Goal: Task Accomplishment & Management: Manage account settings

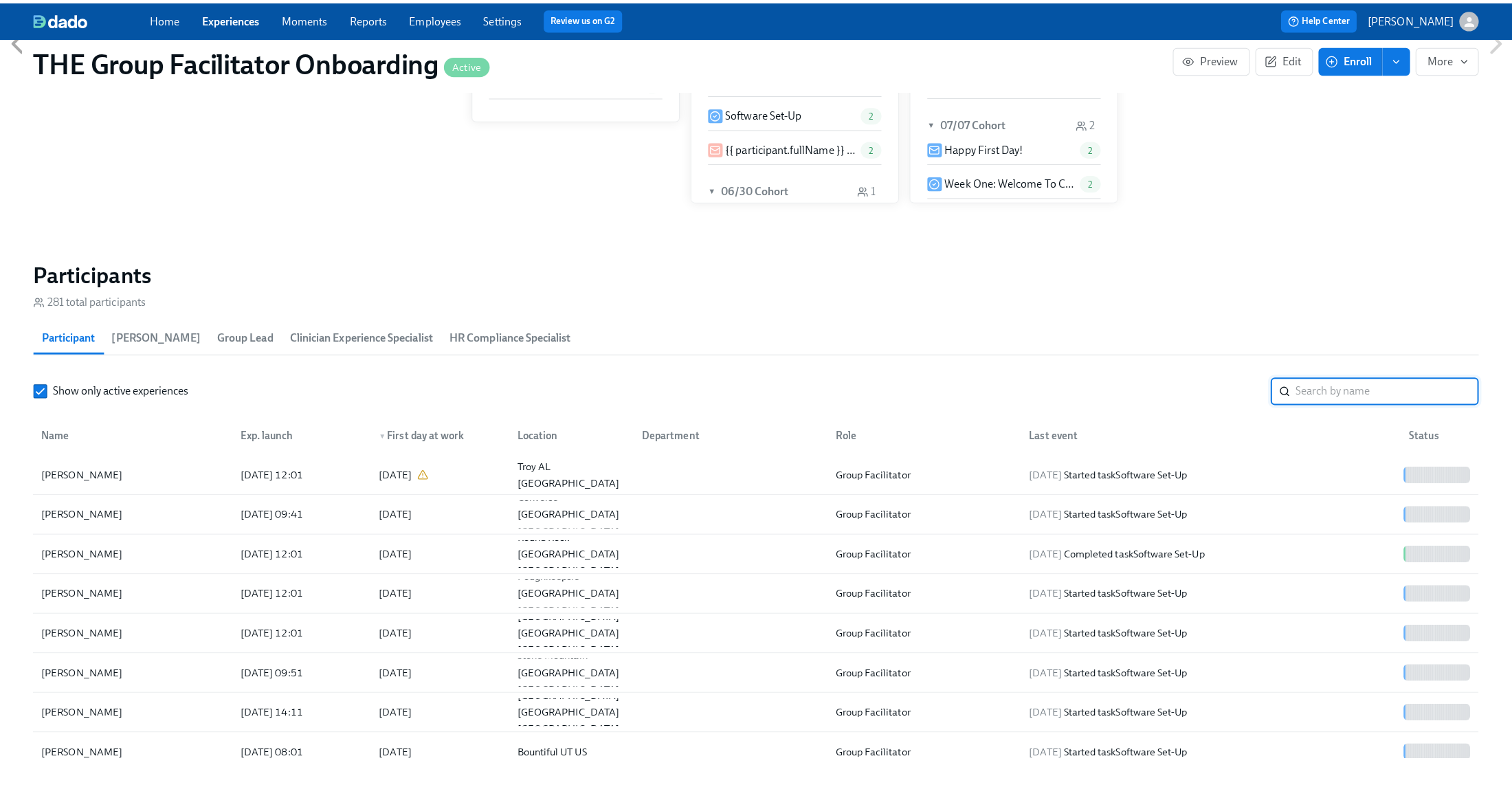
scroll to position [0, 18539]
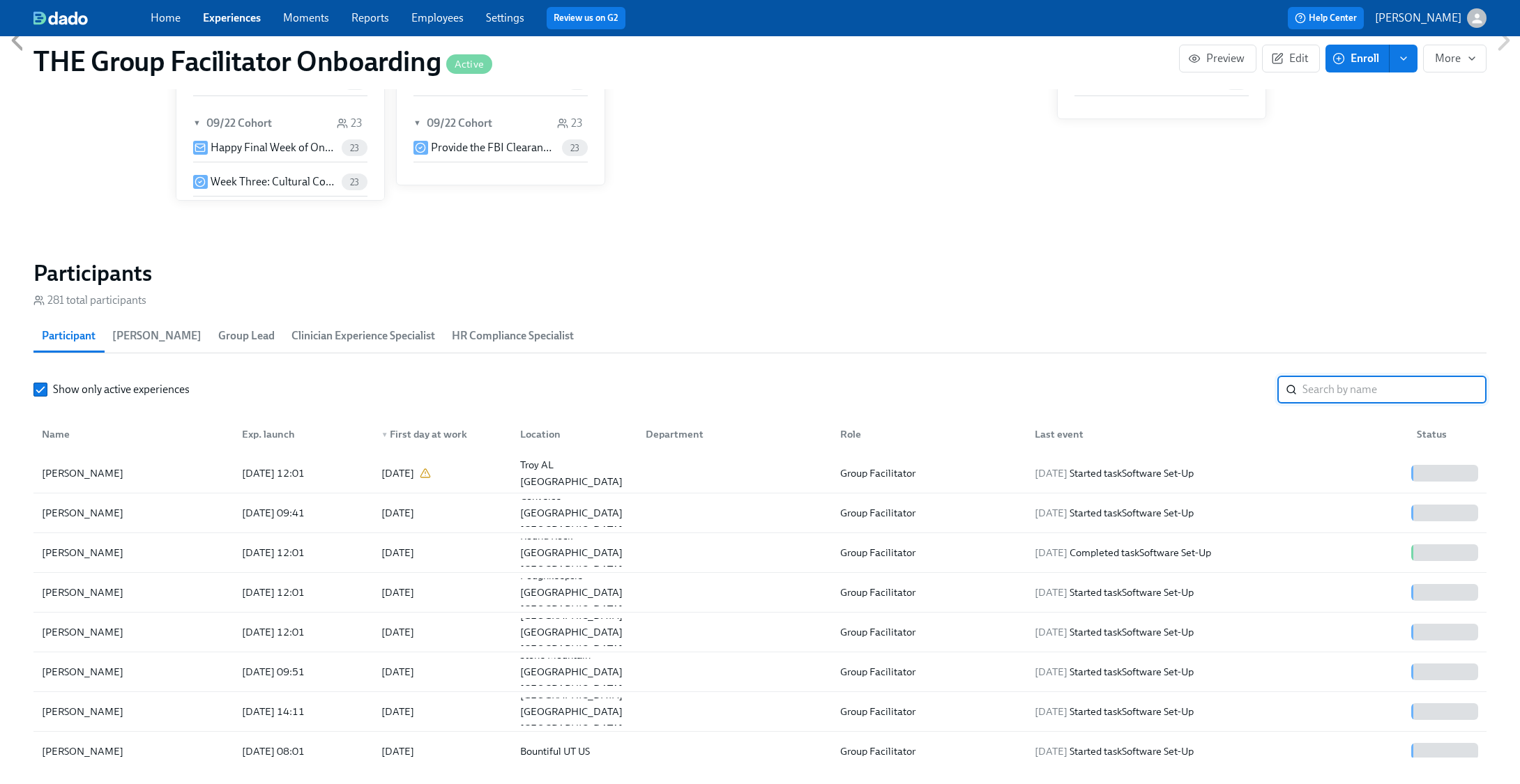
click at [1342, 396] on input "search" at bounding box center [1394, 390] width 184 height 28
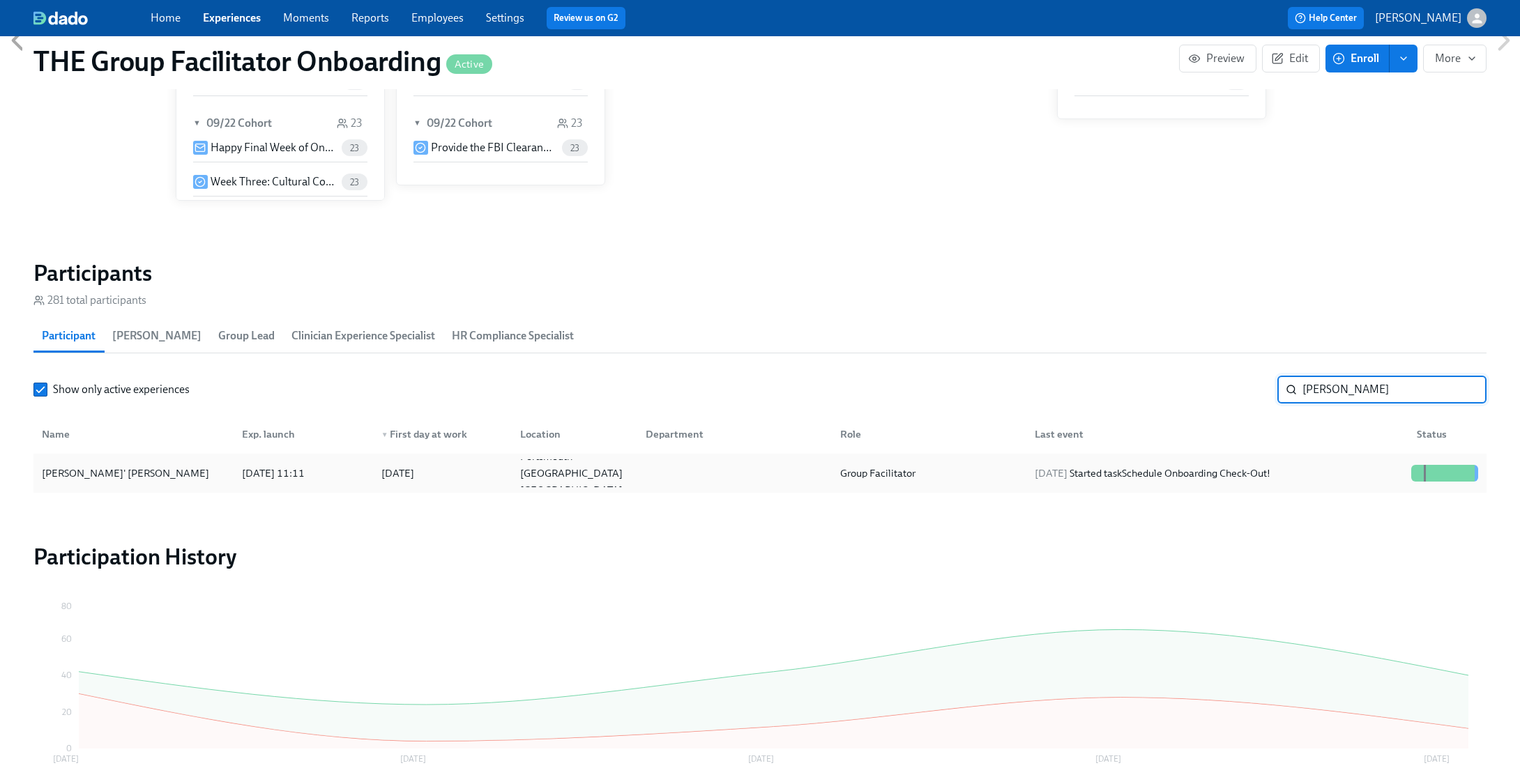
click at [1349, 458] on div "[PERSON_NAME]' [PERSON_NAME] [DATE] 11:11 2025/09/08 [GEOGRAPHIC_DATA] [GEOGRAP…" at bounding box center [760, 473] width 1453 height 39
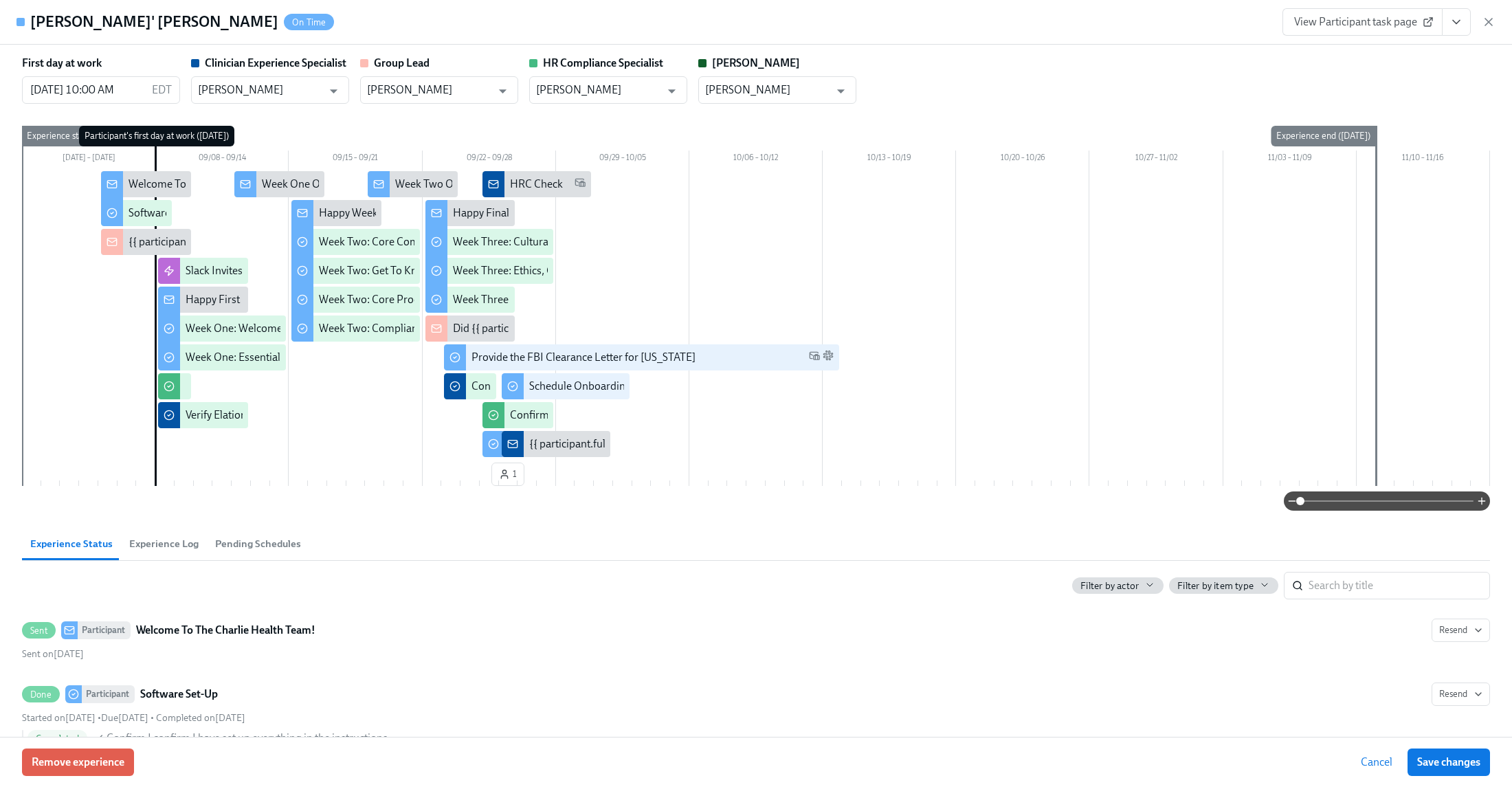
click at [1457, 22] on icon "View task page" at bounding box center [1456, 22] width 7 height 3
click at [1365, 18] on span "View Participant task page" at bounding box center [1363, 22] width 137 height 14
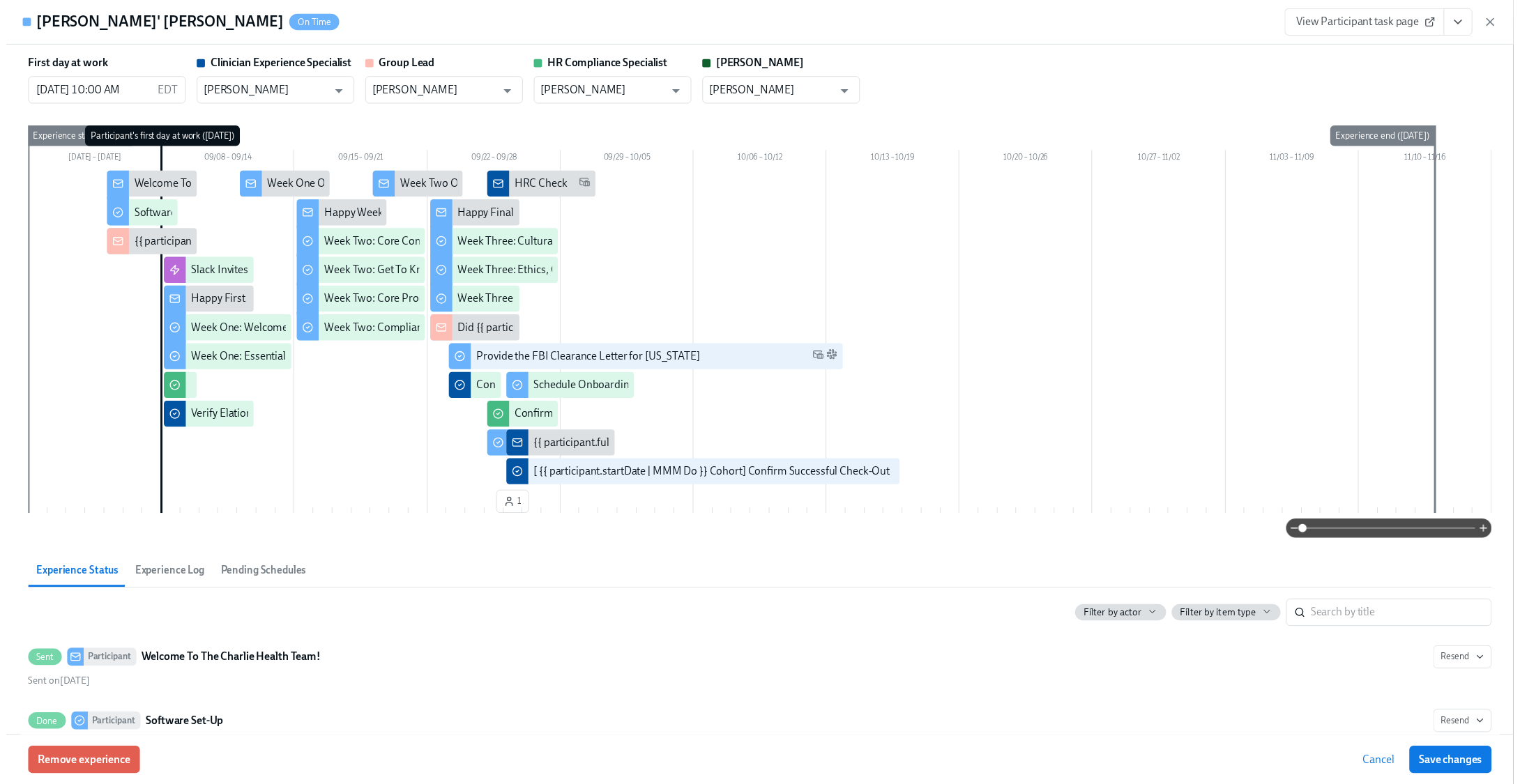
scroll to position [967, 0]
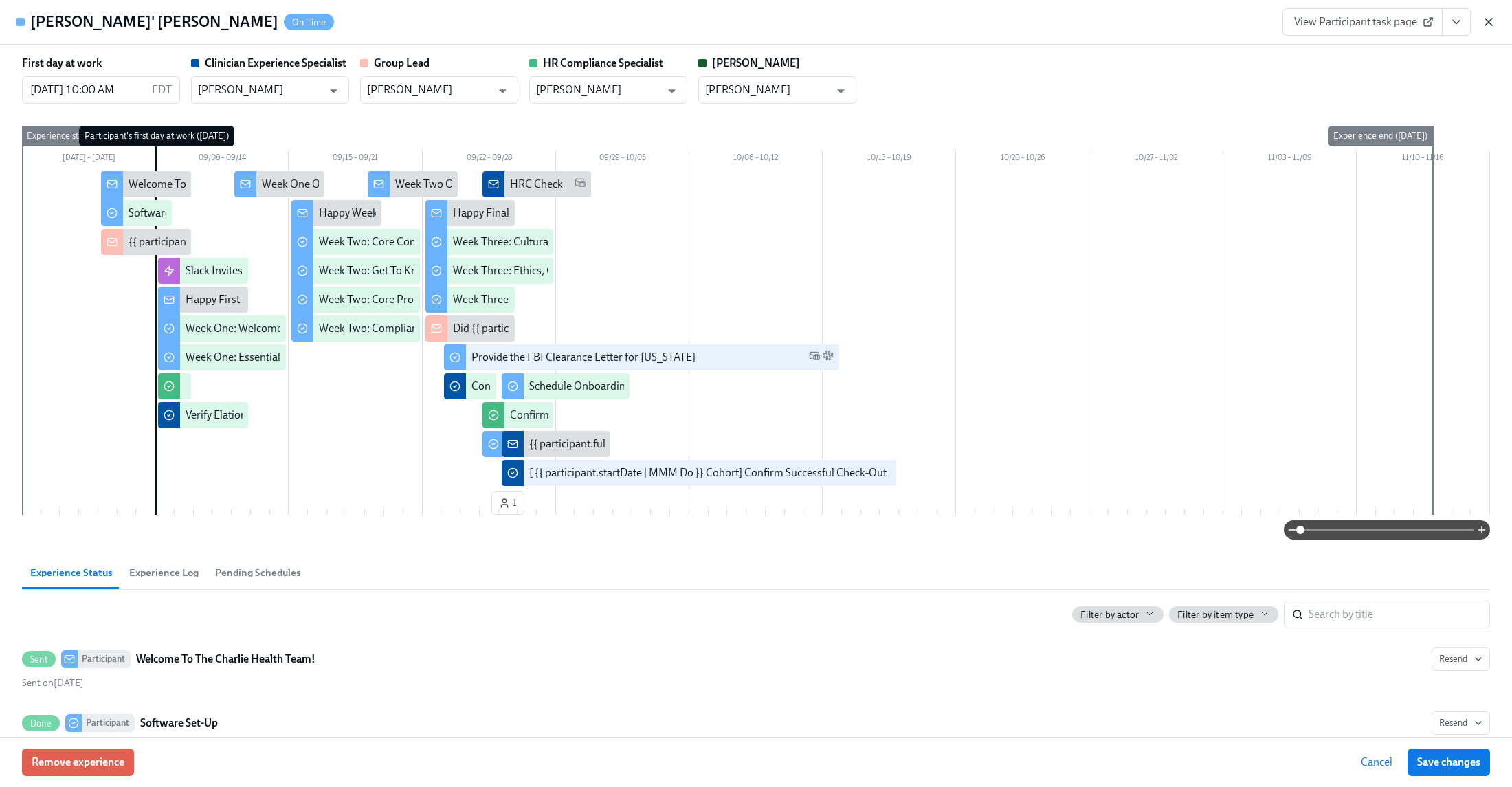
click at [1486, 21] on icon "button" at bounding box center [1489, 22] width 14 height 14
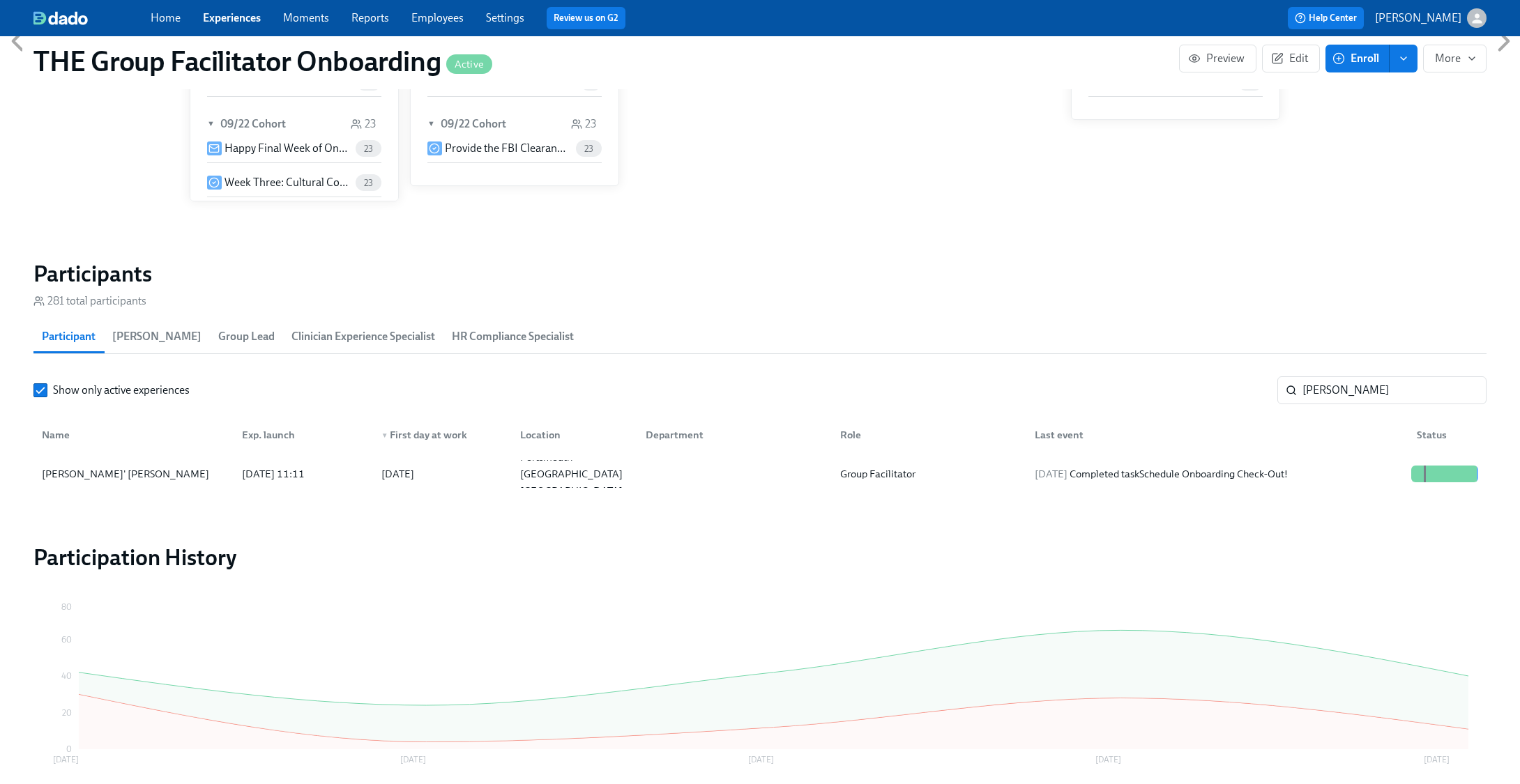
scroll to position [0, 18810]
click at [1342, 472] on div "[DATE] Completed task Schedule Onboarding Check-Out!" at bounding box center [1215, 474] width 382 height 28
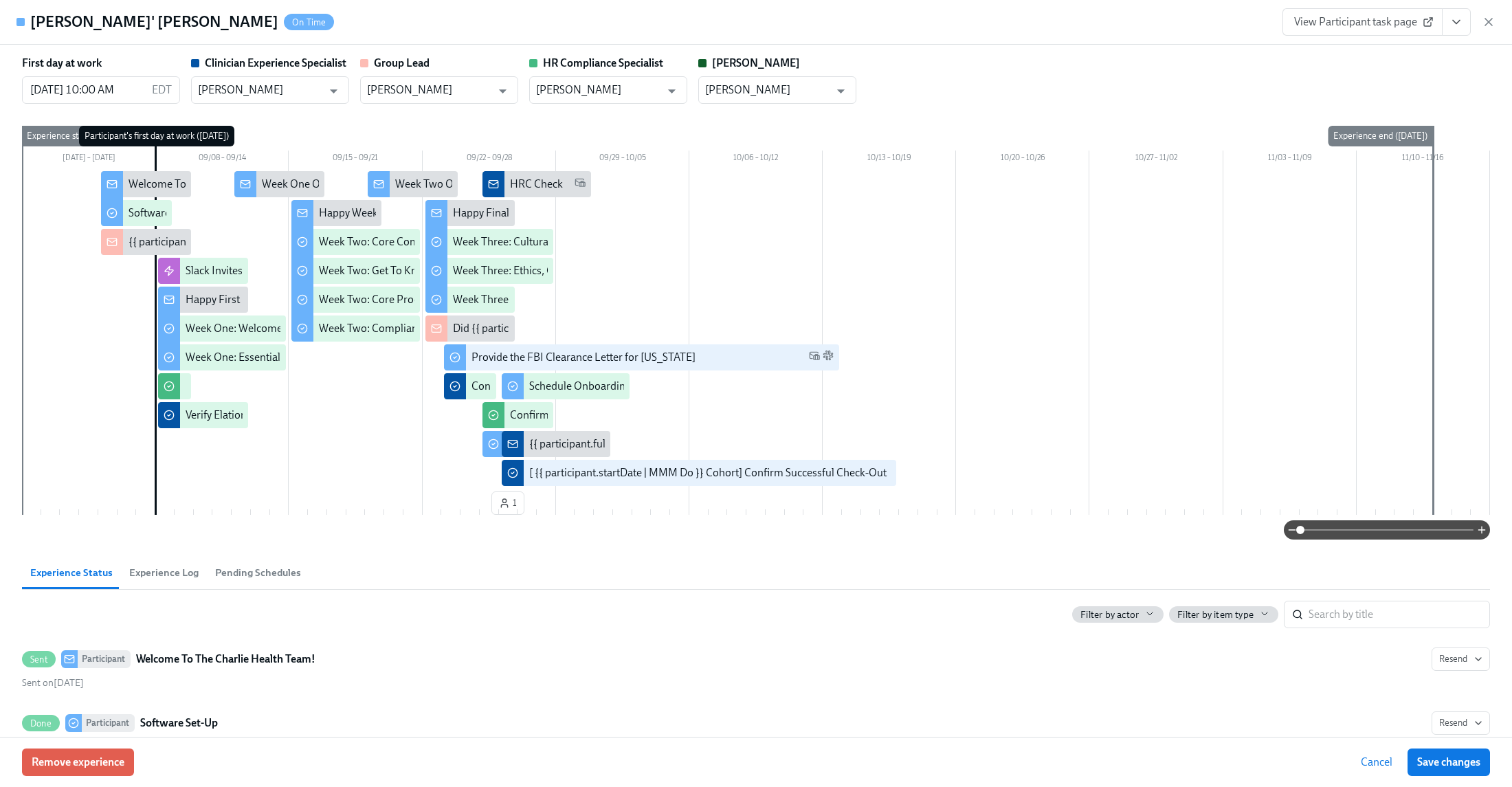
click at [1454, 29] on icon "View task page" at bounding box center [1456, 22] width 14 height 14
click at [1415, 54] on link "View Clinician Experience Specialist task page" at bounding box center [1376, 54] width 212 height 15
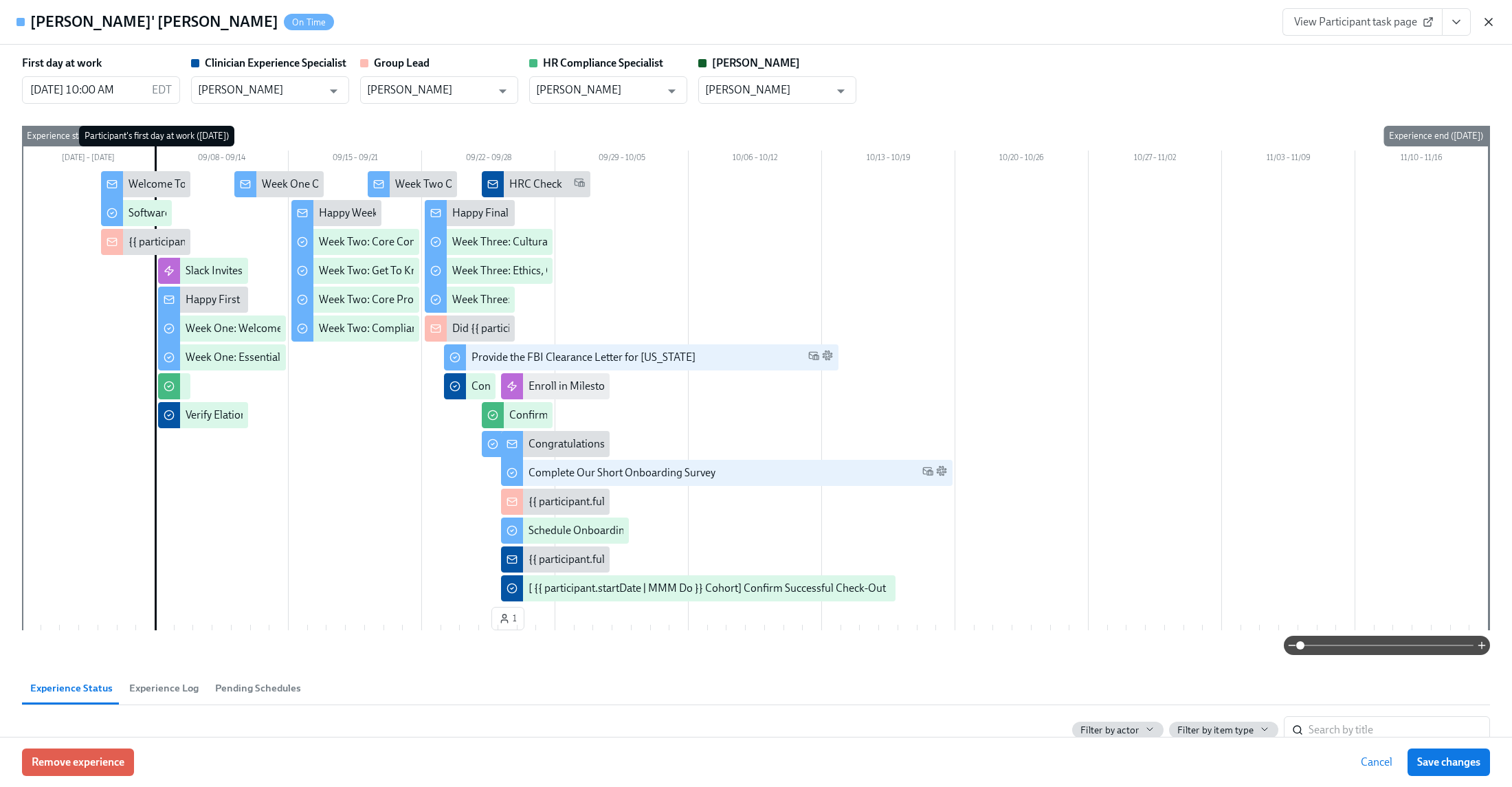
drag, startPoint x: 1488, startPoint y: 24, endPoint x: 1153, endPoint y: 0, distance: 335.9
click at [1488, 24] on icon "button" at bounding box center [1489, 22] width 14 height 14
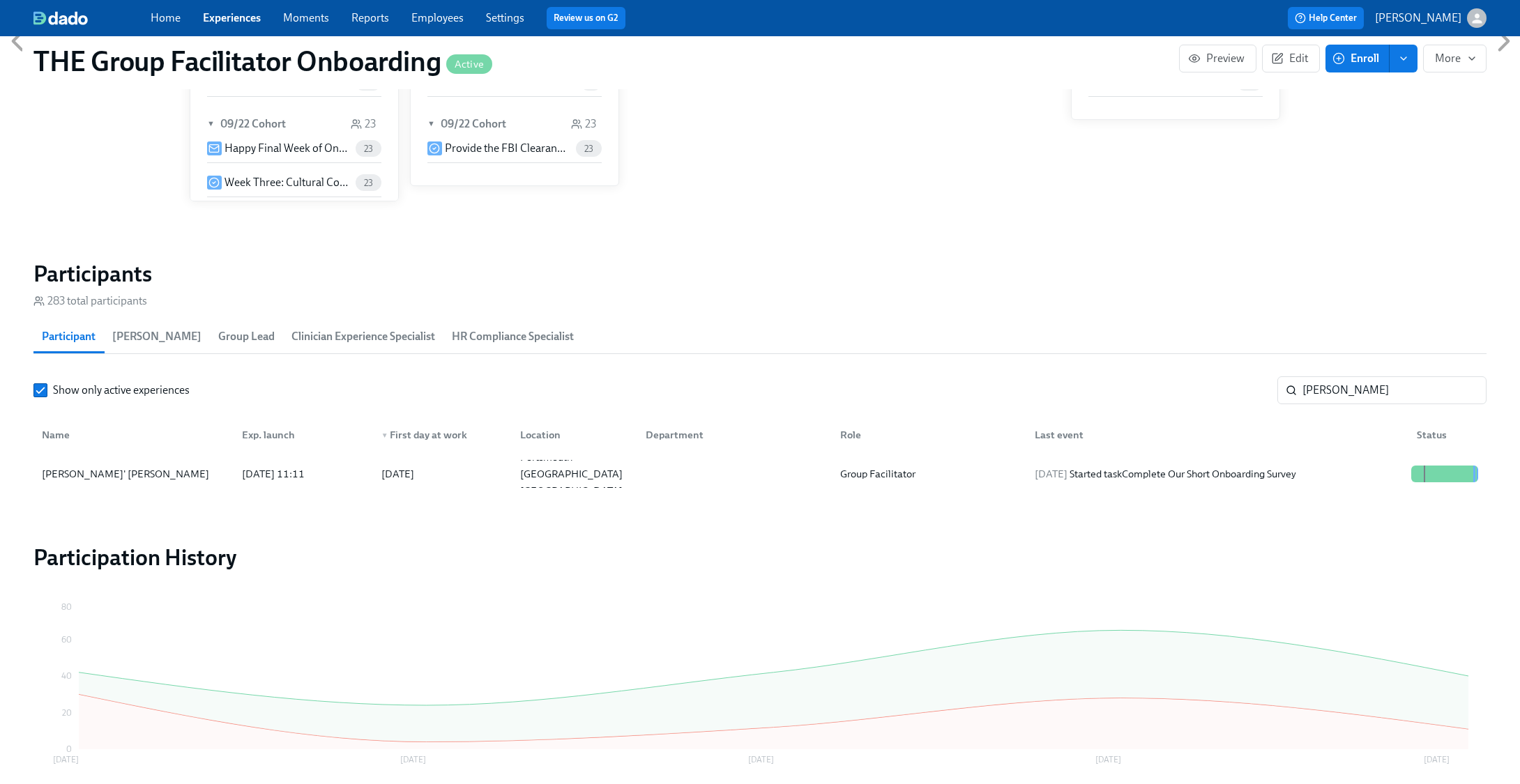
scroll to position [0, 18810]
click at [1355, 384] on input "[PERSON_NAME]" at bounding box center [1394, 391] width 184 height 28
type input "[PERSON_NAME]"
click at [979, 467] on div "Creative Arts Facilitator" at bounding box center [927, 474] width 195 height 28
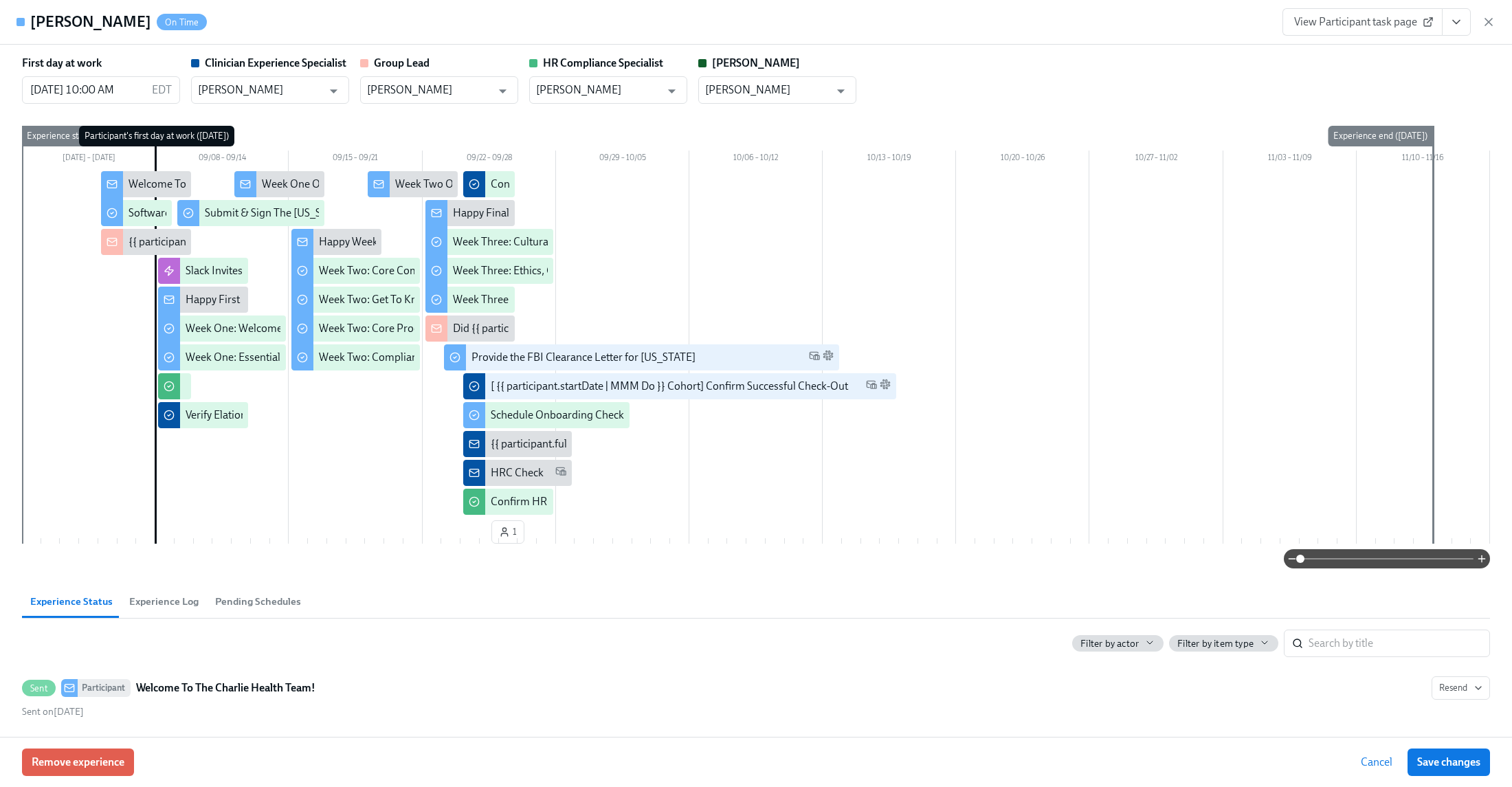
click at [1464, 24] on button "View task page" at bounding box center [1456, 22] width 29 height 28
click at [1318, 55] on link "View Clinician Experience Specialist task page" at bounding box center [1376, 54] width 212 height 15
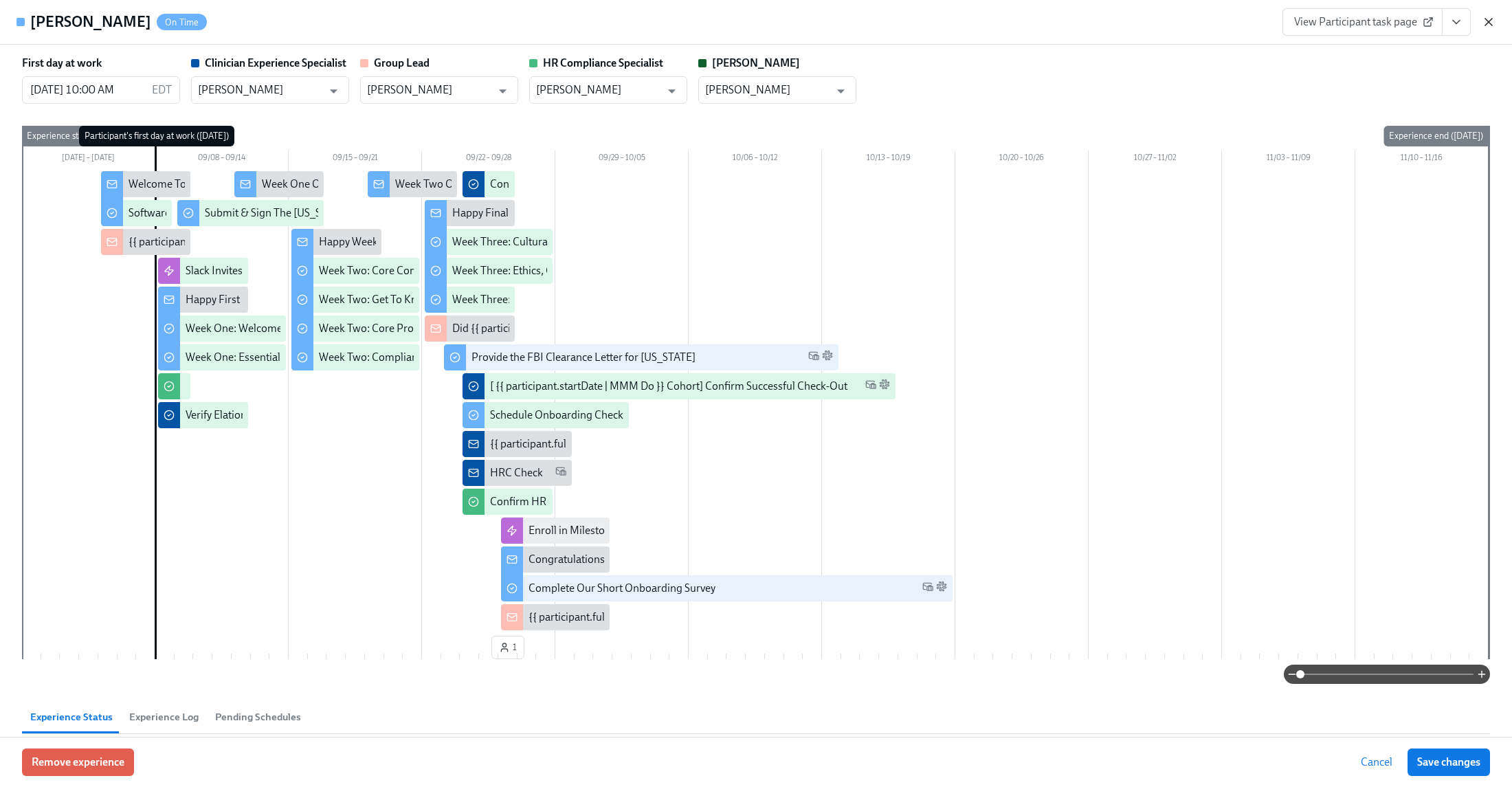
click at [1490, 22] on icon "button" at bounding box center [1489, 22] width 7 height 7
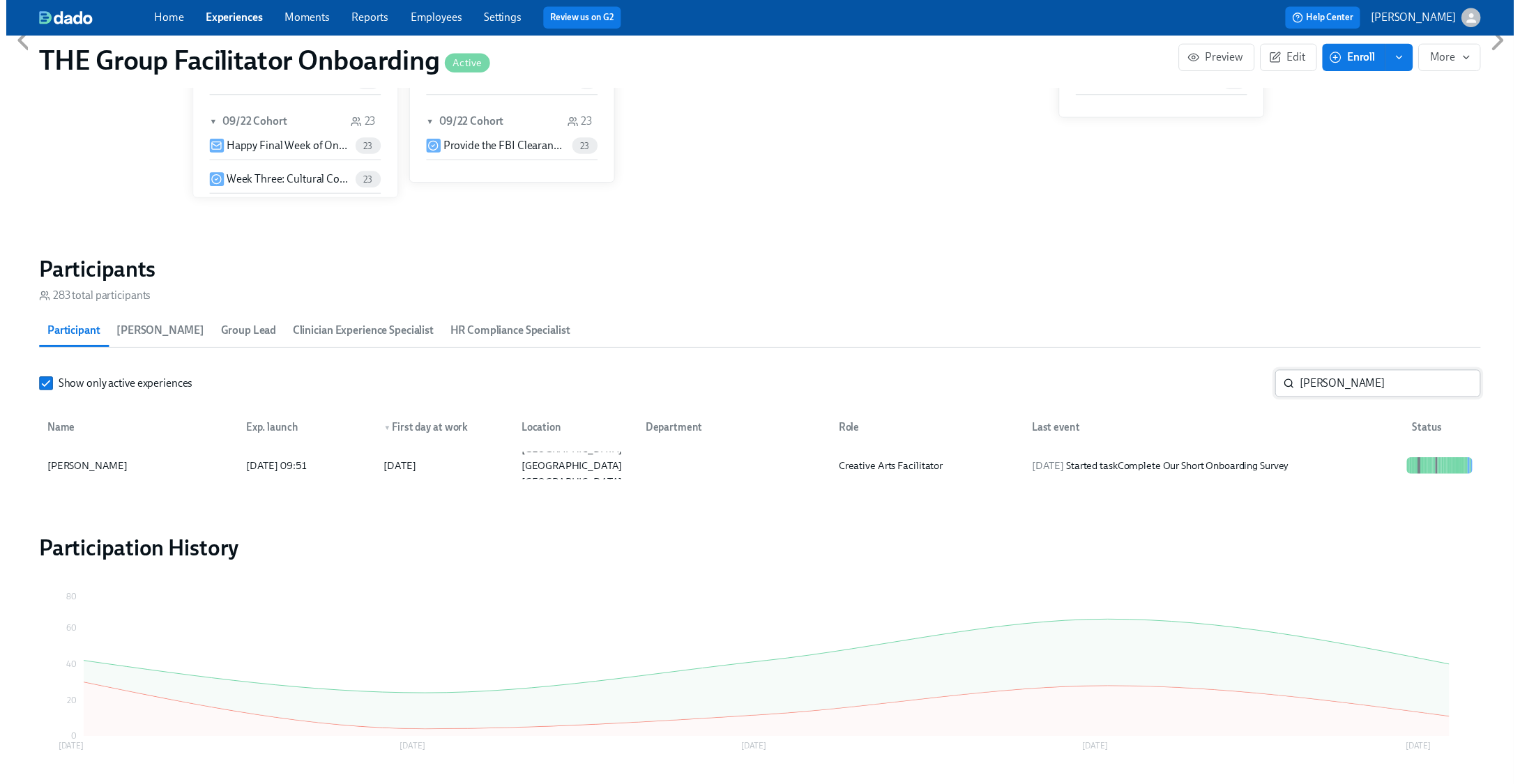
scroll to position [0, 18810]
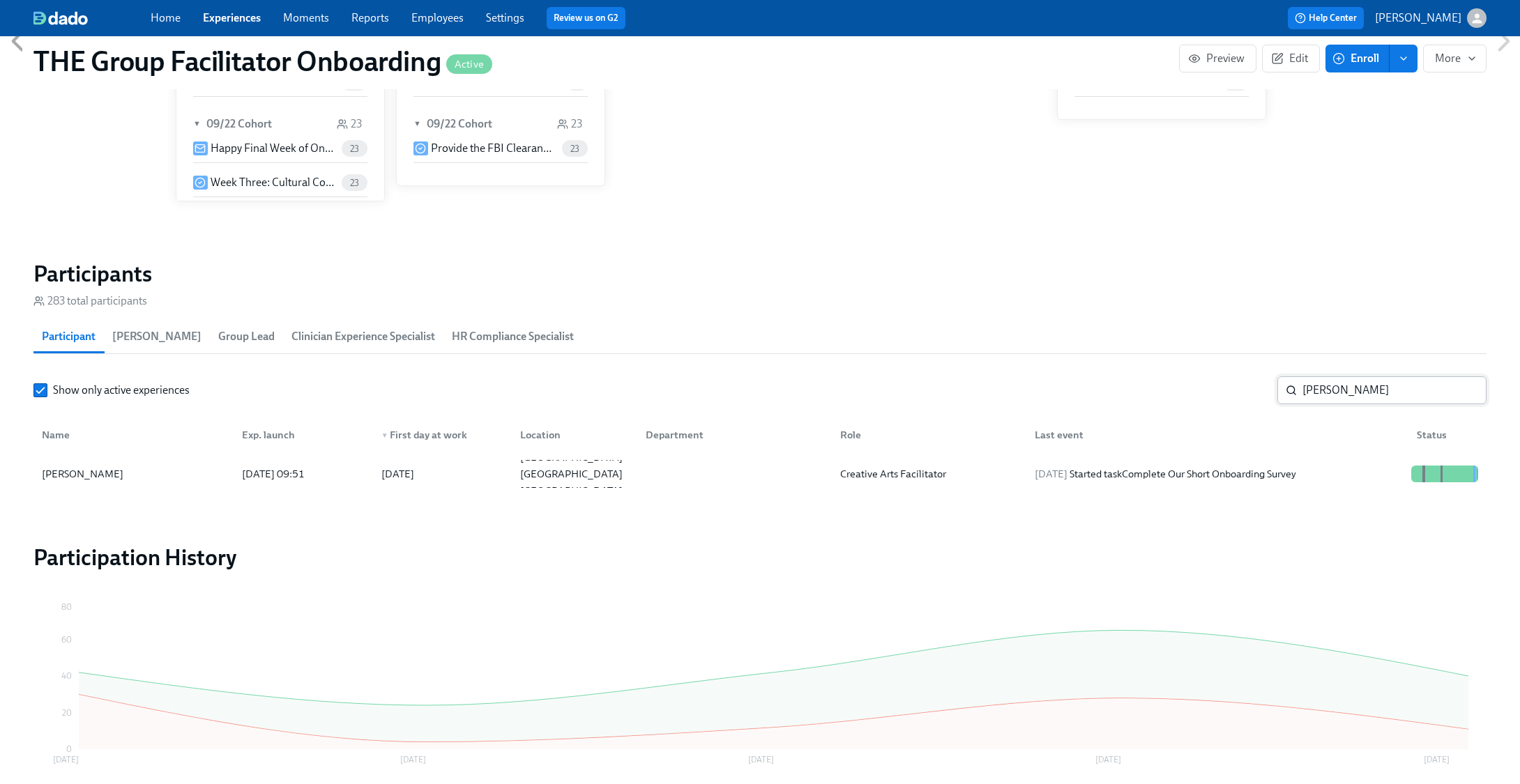
click at [1463, 393] on input "[PERSON_NAME]" at bounding box center [1394, 391] width 184 height 28
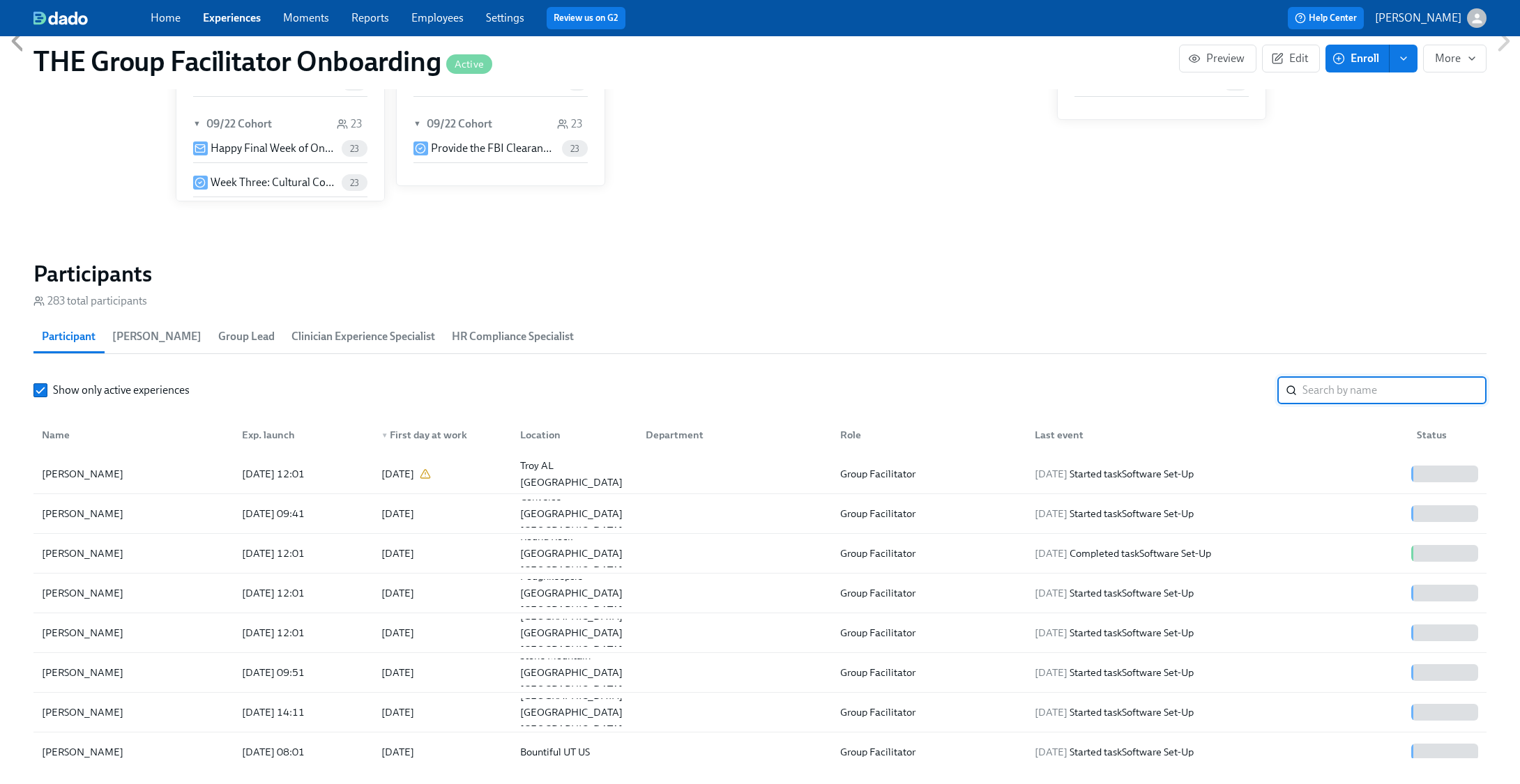
click at [1338, 379] on input "search" at bounding box center [1394, 391] width 184 height 28
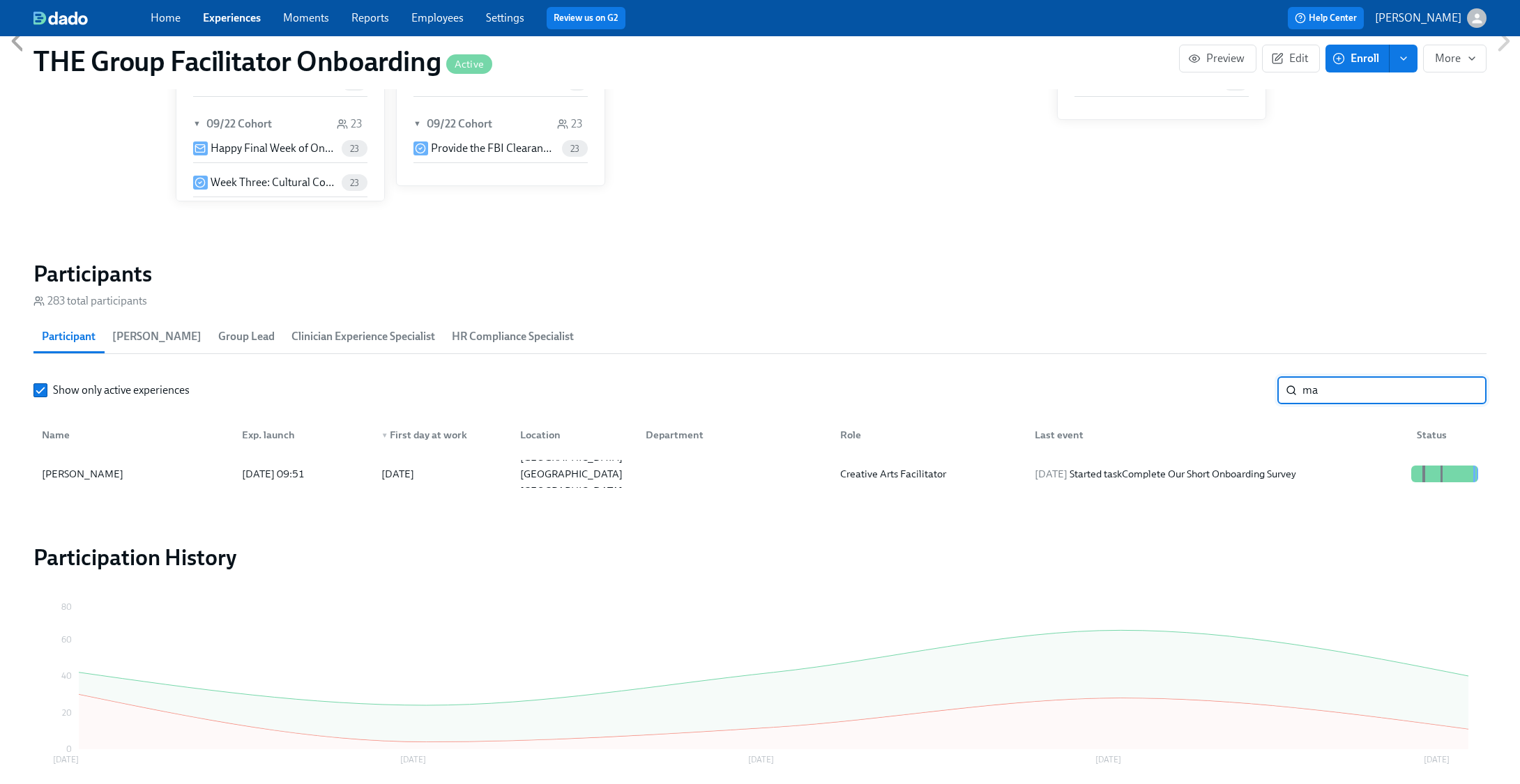
type input "m"
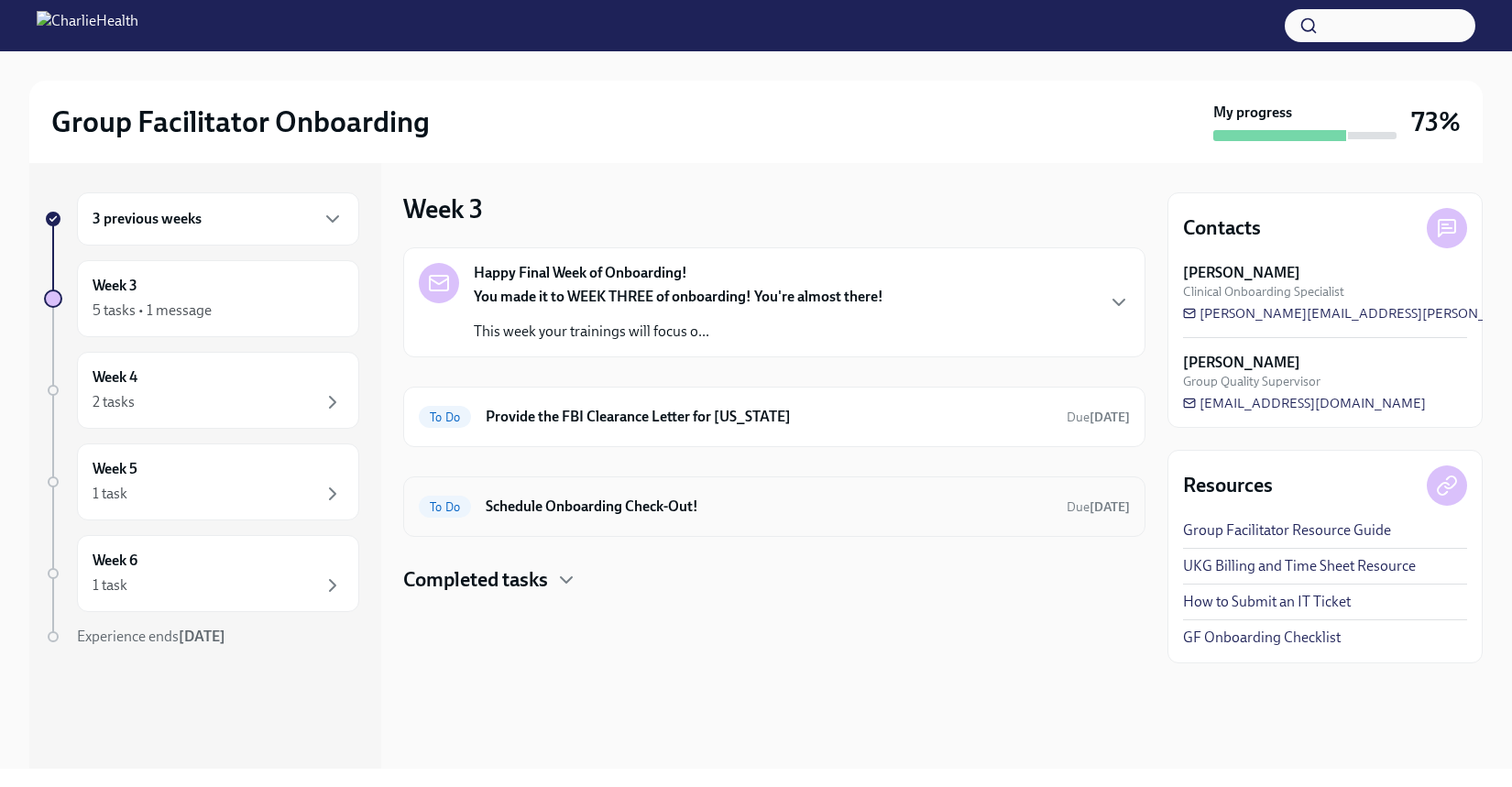
click at [589, 528] on div "To Do Schedule Onboarding Check-Out! Due in 6 days" at bounding box center [774, 506] width 743 height 60
click at [597, 515] on h6 "Schedule Onboarding Check-Out!" at bounding box center [769, 507] width 566 height 20
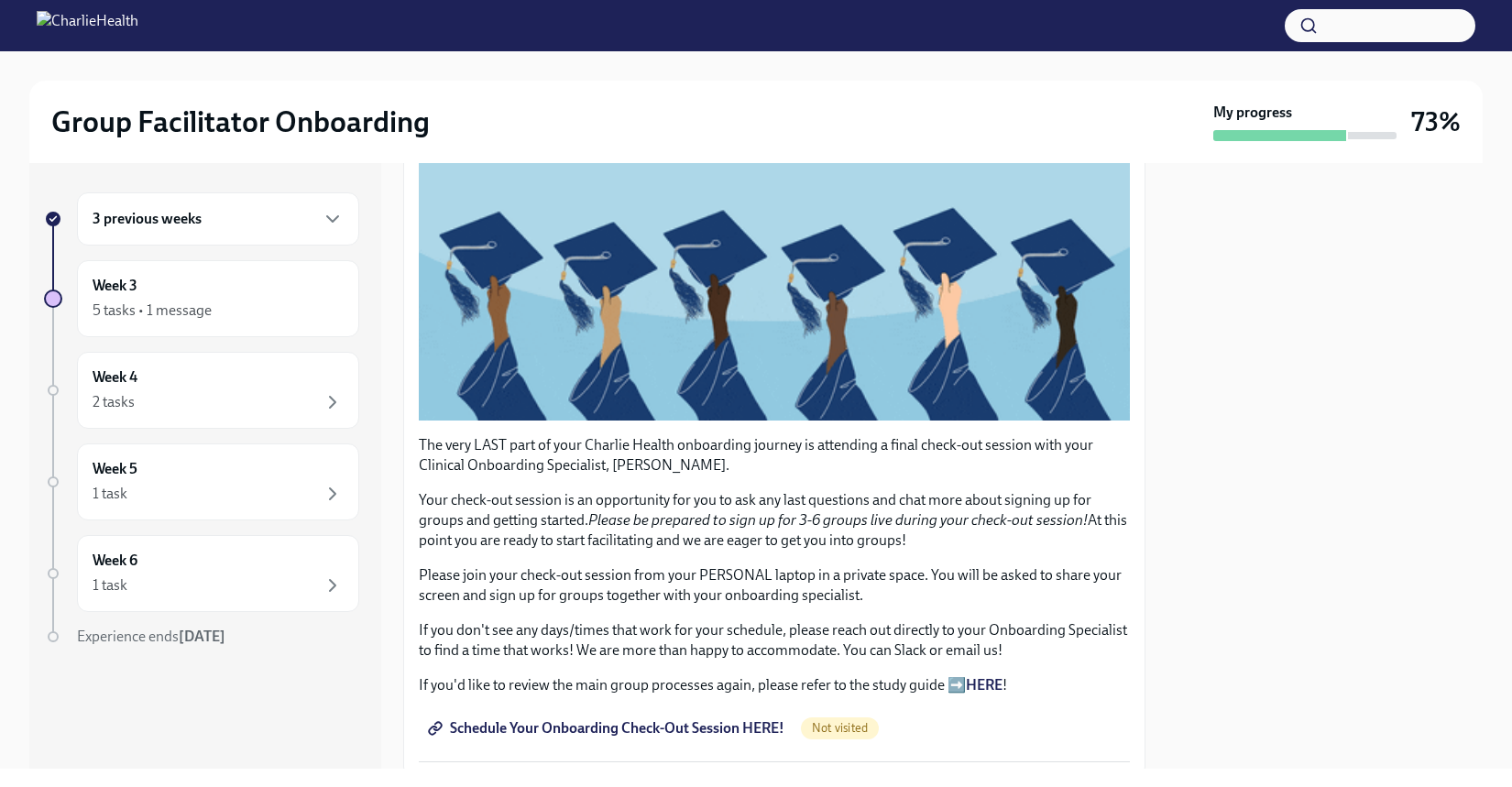
scroll to position [326, 0]
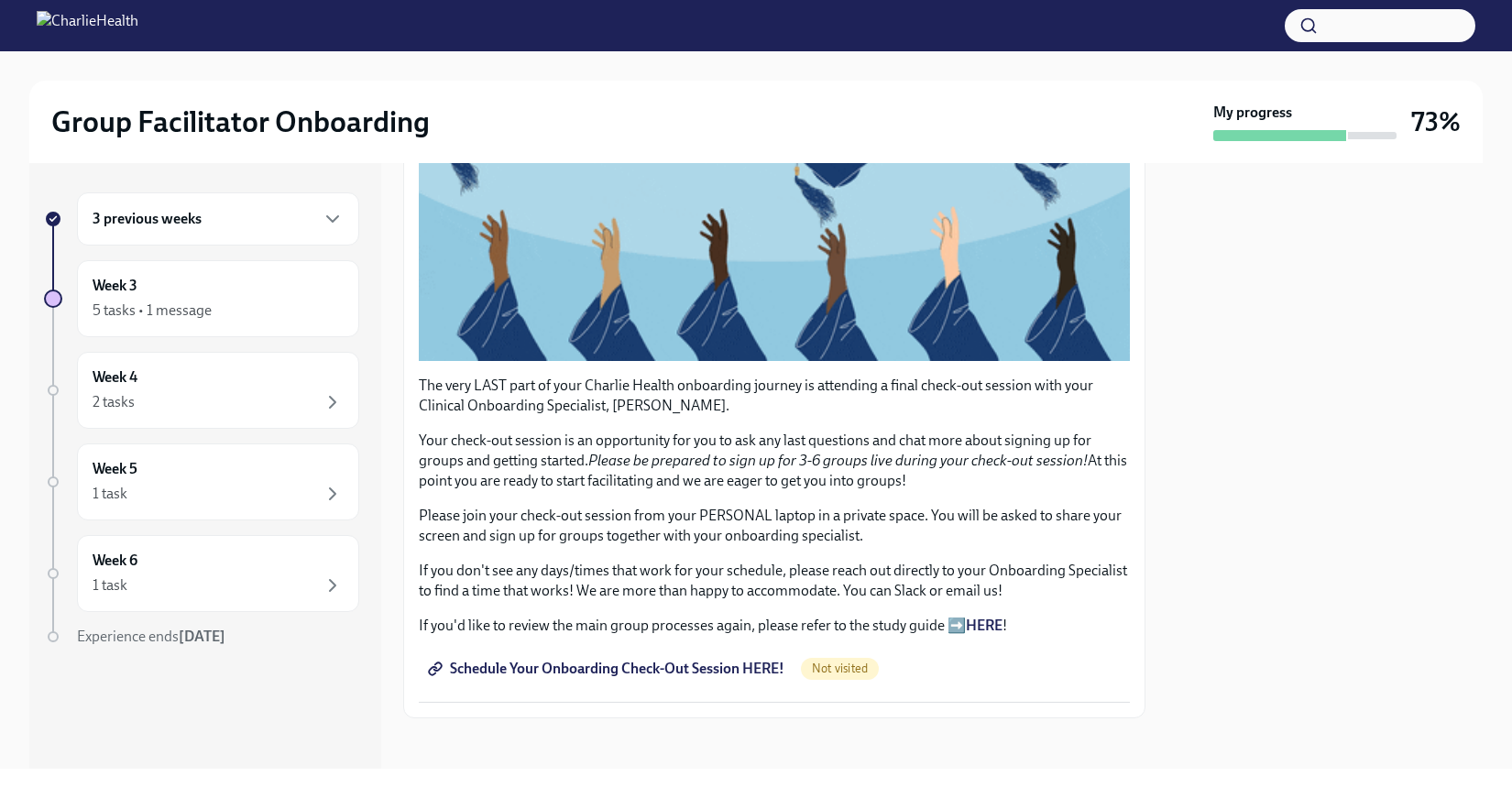
click at [616, 660] on span "Schedule Your Onboarding Check-Out Session HERE!" at bounding box center [608, 669] width 353 height 19
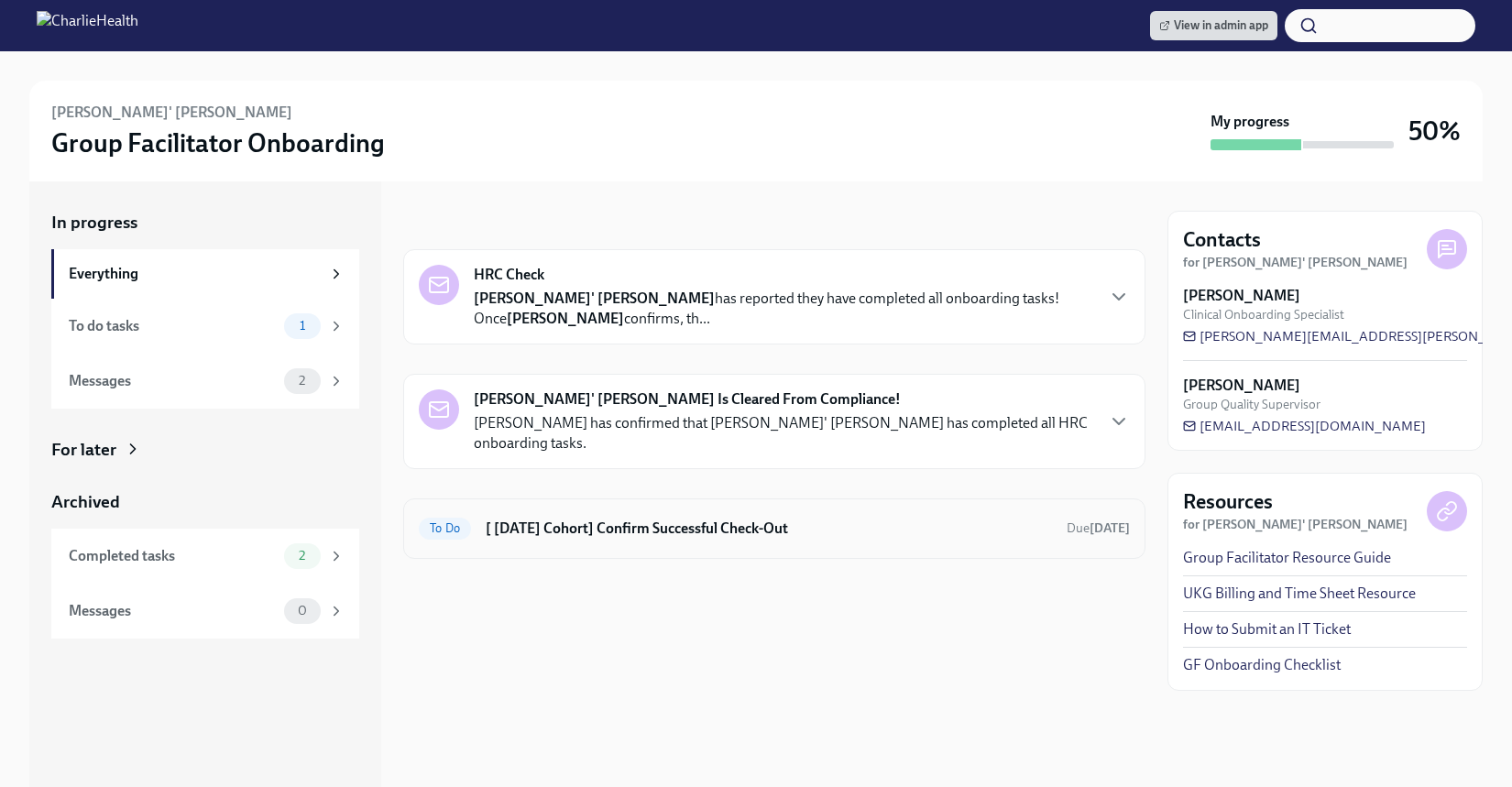
click at [743, 519] on h6 "[ Sep 8th Cohort] Confirm Successful Check-Out" at bounding box center [769, 529] width 566 height 20
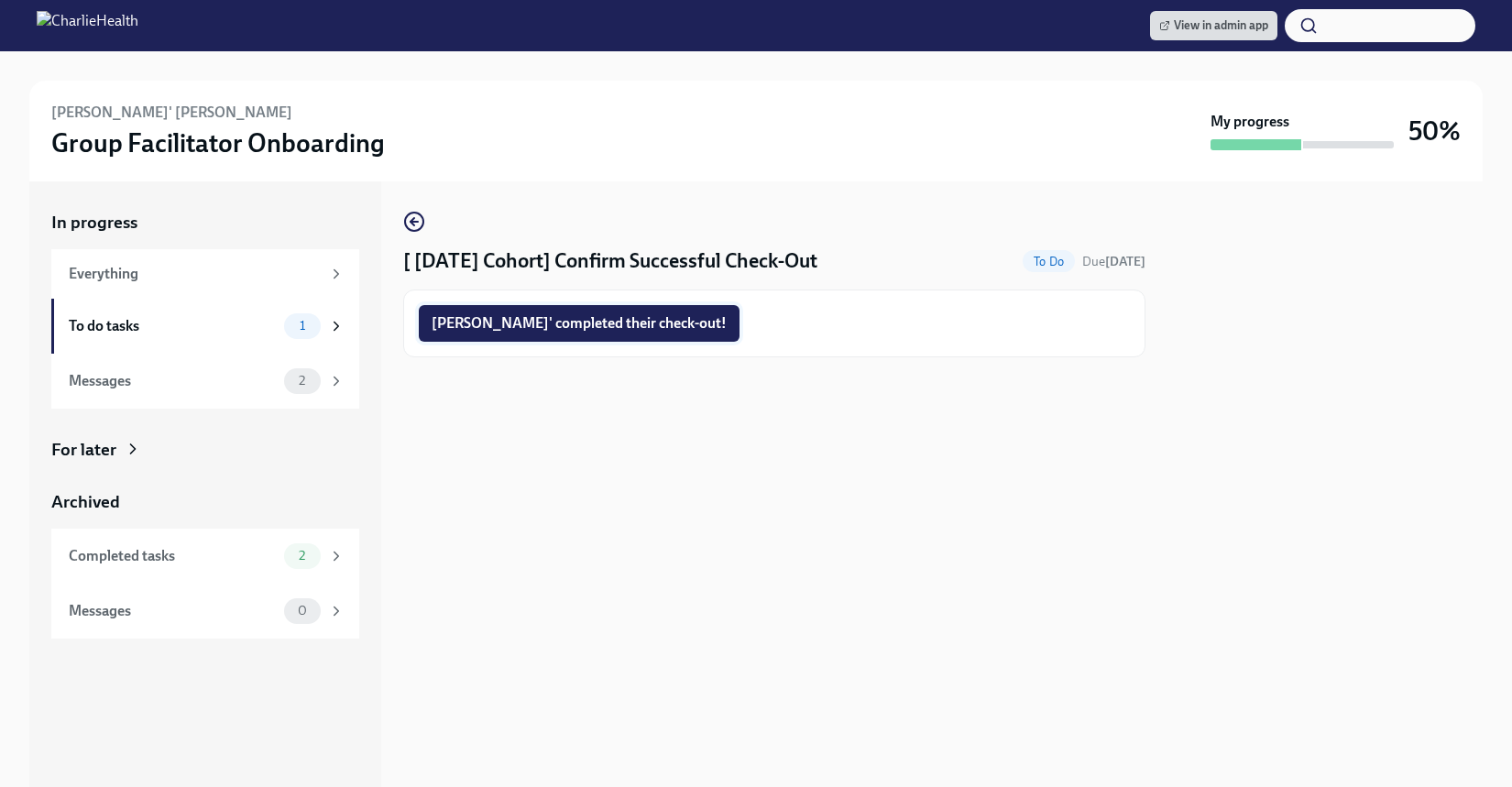
click at [607, 306] on button "Desiree' completed their check-out!" at bounding box center [579, 324] width 321 height 37
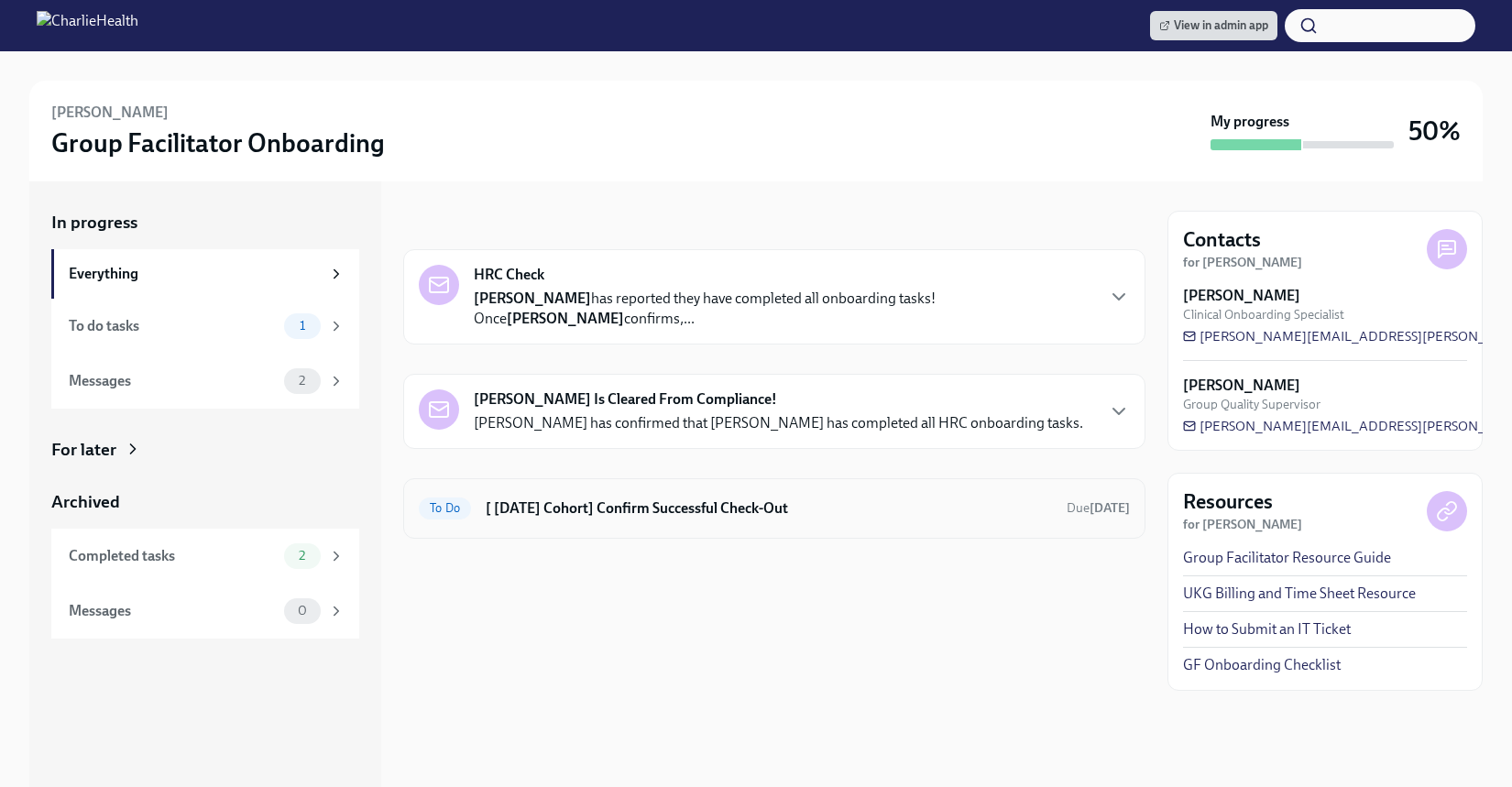
click at [739, 510] on h6 "[ [DATE] Cohort] Confirm Successful Check-Out" at bounding box center [769, 509] width 566 height 20
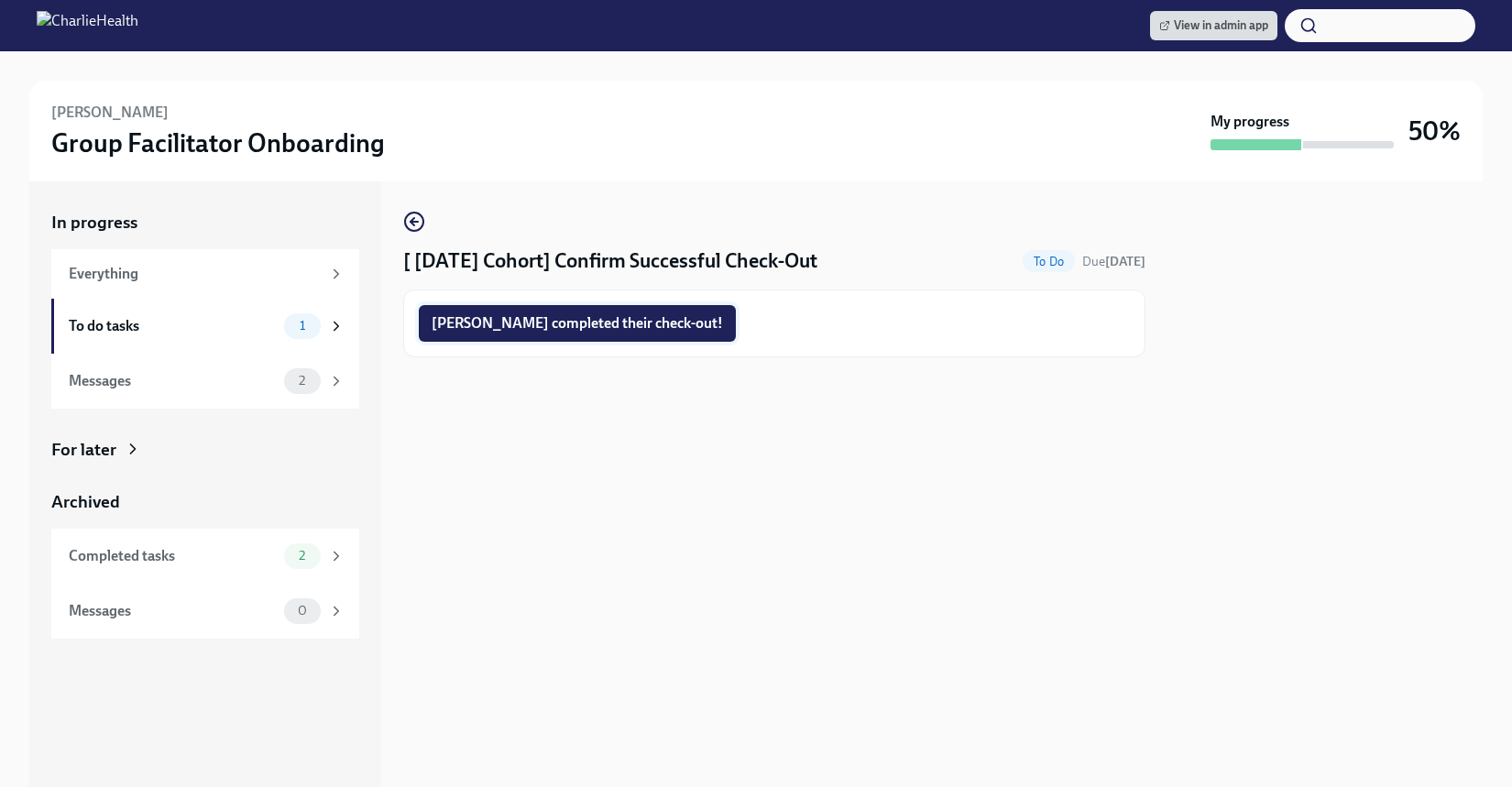
click at [497, 321] on span "Maya completed their check-out!" at bounding box center [578, 324] width 291 height 19
